Goal: Task Accomplishment & Management: Manage account settings

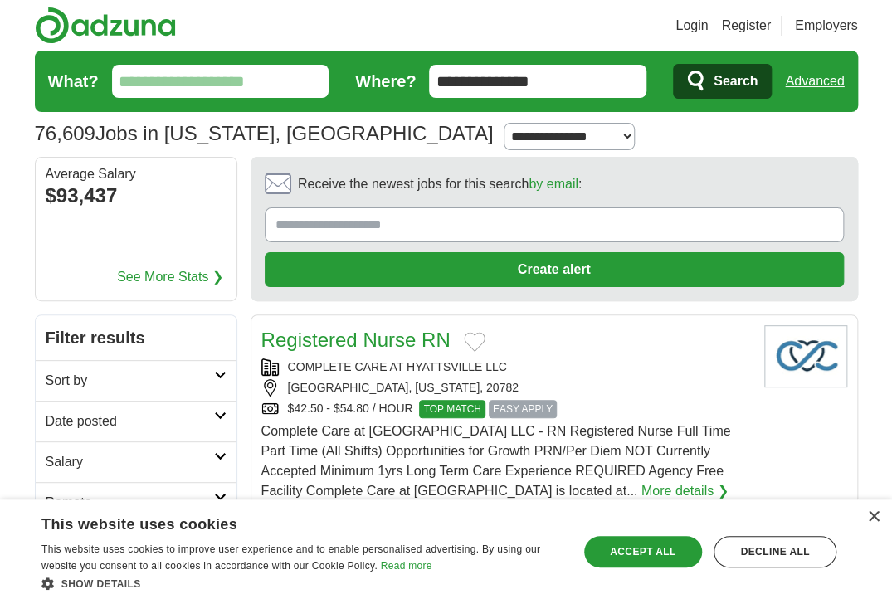
click at [295, 242] on input "Receive the newest jobs for this search by email :" at bounding box center [554, 224] width 579 height 35
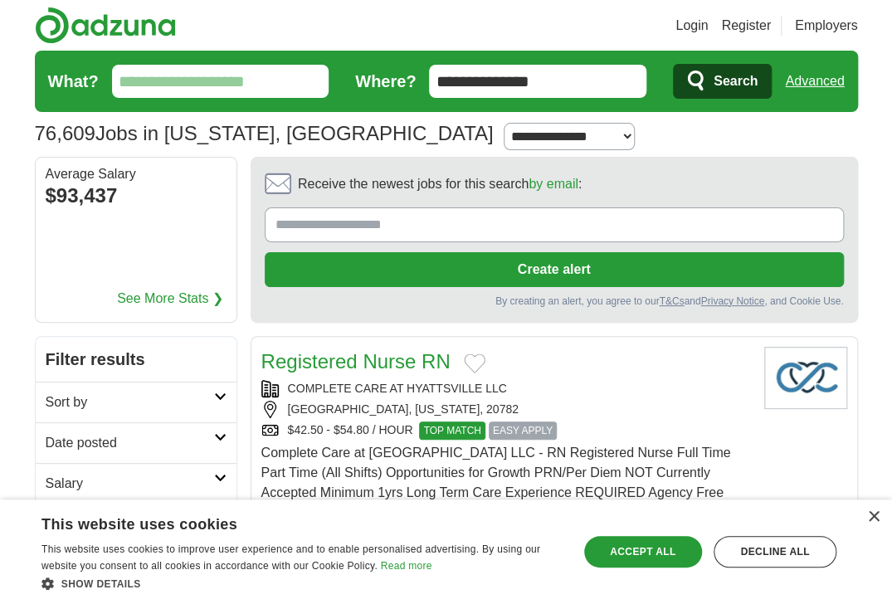
type input "**********"
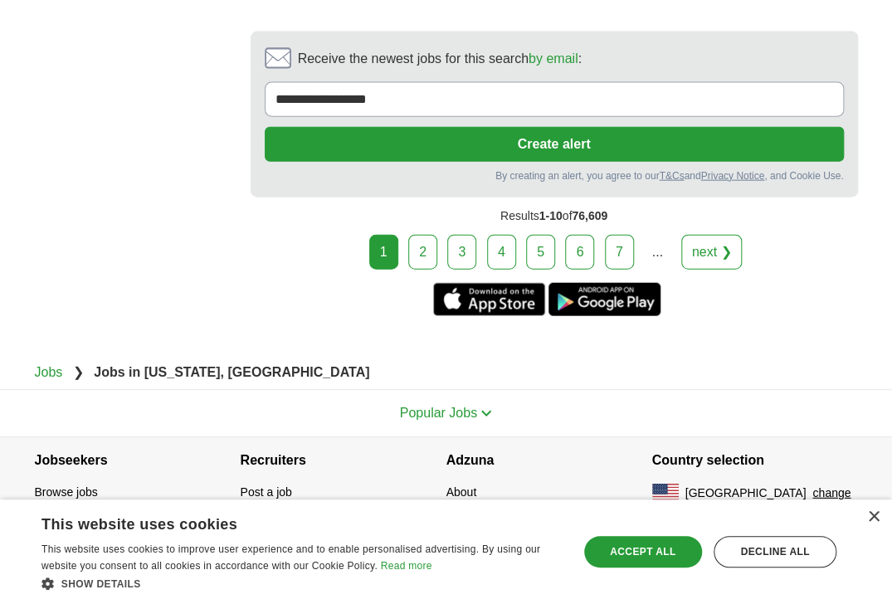
scroll to position [4065, 0]
click at [408, 270] on link "2" at bounding box center [422, 252] width 29 height 35
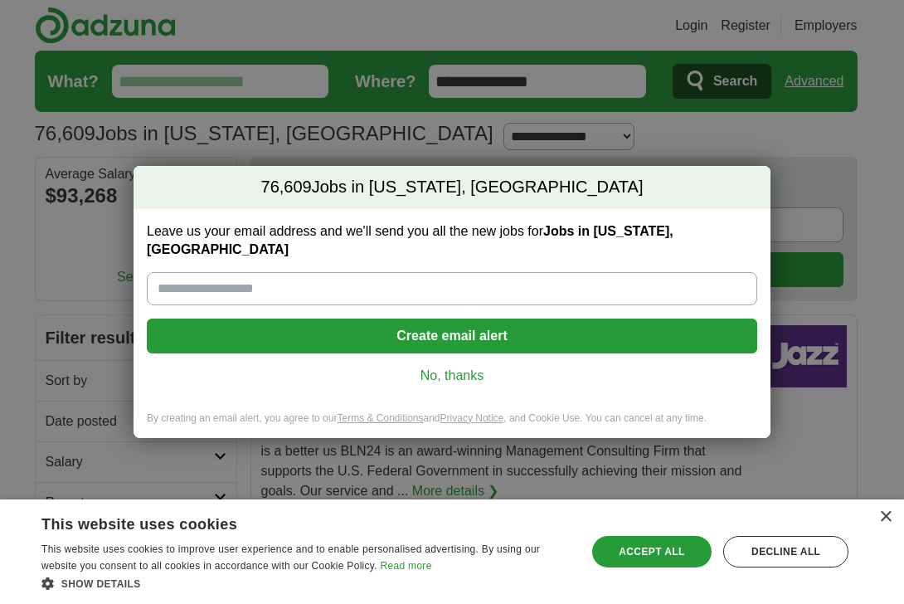
click at [473, 372] on link "No, thanks" at bounding box center [452, 376] width 584 height 18
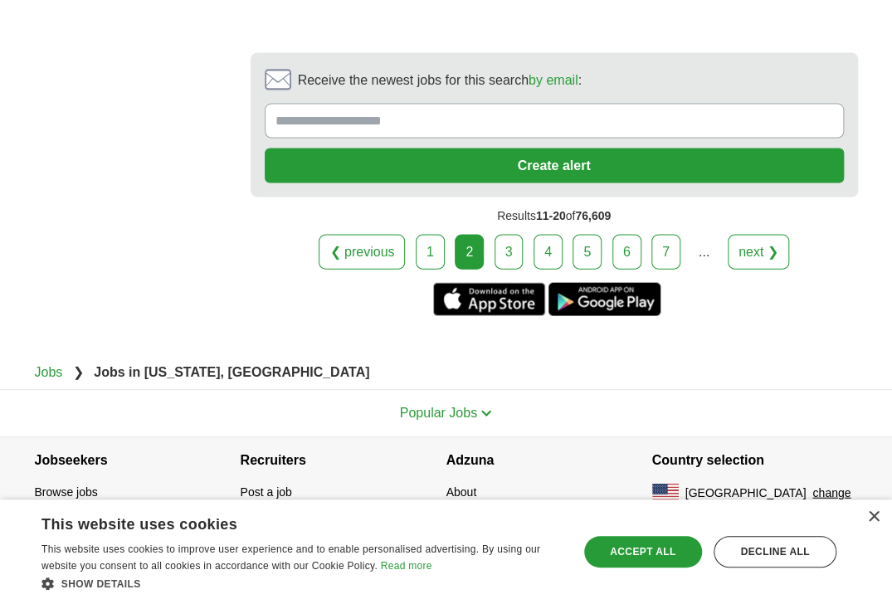
scroll to position [3941, 0]
